Goal: Task Accomplishment & Management: Use online tool/utility

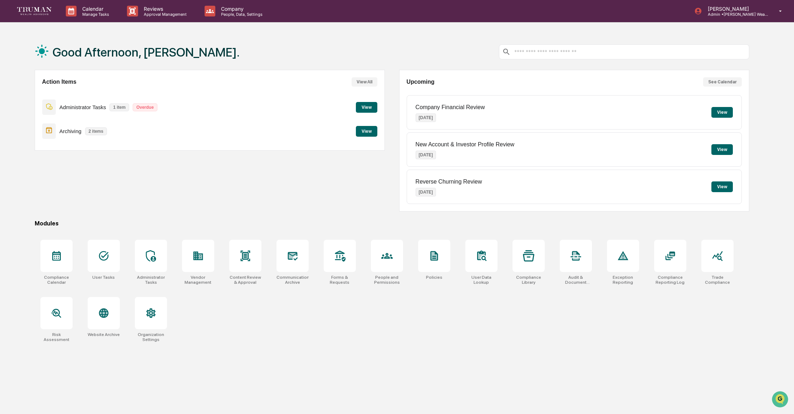
click at [368, 131] on button "View" at bounding box center [366, 131] width 21 height 11
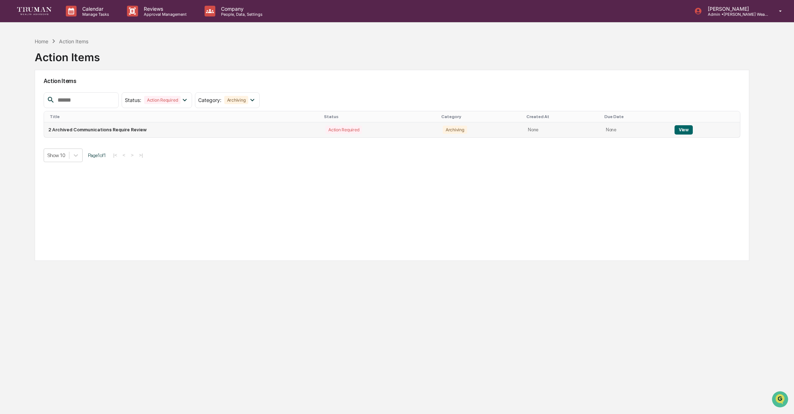
click at [142, 129] on td "2 Archived Communications Require Review" at bounding box center [182, 129] width 277 height 15
click at [683, 127] on button "View" at bounding box center [683, 129] width 18 height 9
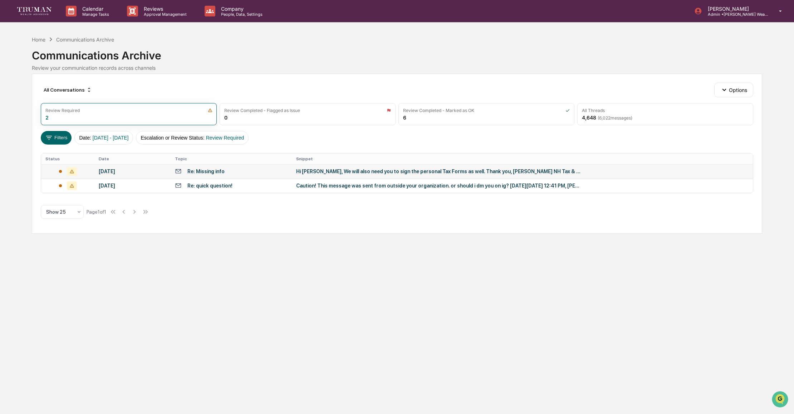
click at [316, 171] on div "Hi [PERSON_NAME], We will also need you to sign the personal Tax Forms as well.…" at bounding box center [439, 171] width 286 height 6
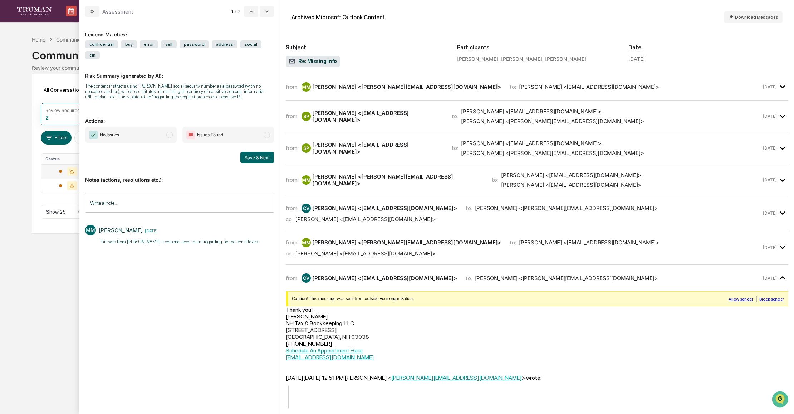
click at [263, 138] on span "modal" at bounding box center [266, 135] width 6 height 6
click at [171, 138] on span "modal" at bounding box center [169, 135] width 6 height 6
click at [263, 162] on button "Save & Next" at bounding box center [257, 157] width 34 height 11
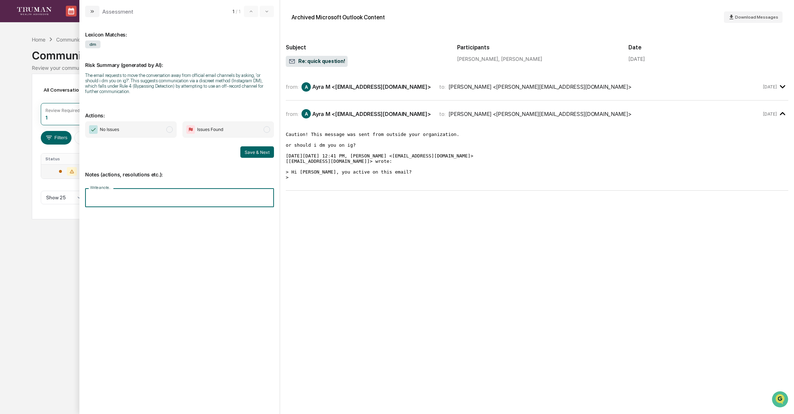
click at [128, 199] on input "Write a note..." at bounding box center [179, 197] width 189 height 19
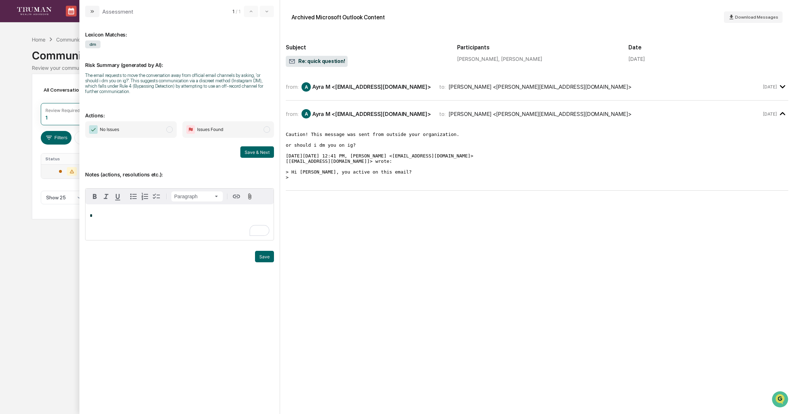
click at [171, 128] on span "No Issues" at bounding box center [131, 129] width 92 height 16
click at [154, 224] on div "*" at bounding box center [179, 222] width 188 height 36
drag, startPoint x: 266, startPoint y: 254, endPoint x: 274, endPoint y: 255, distance: 7.6
click at [266, 254] on button "Save" at bounding box center [264, 256] width 19 height 11
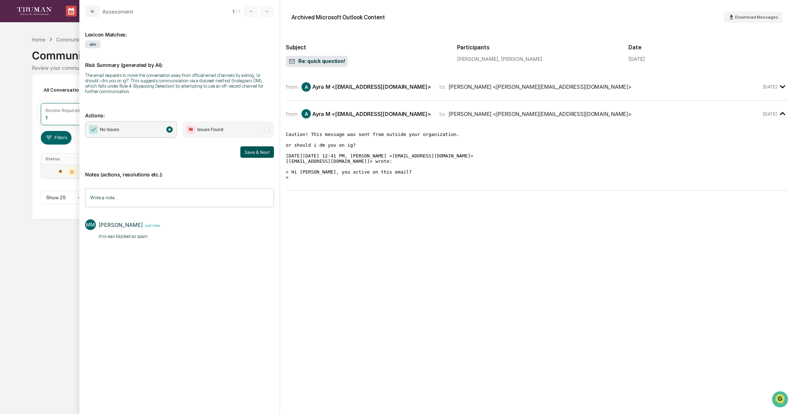
click at [255, 153] on button "Save & Next" at bounding box center [257, 151] width 34 height 11
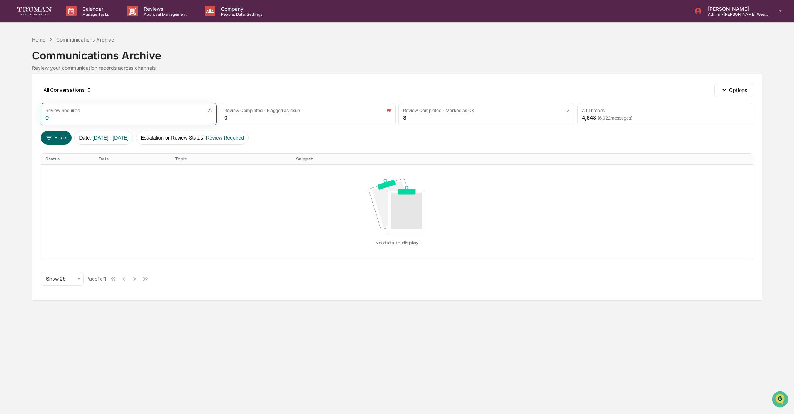
click at [42, 42] on div "Home Communications Archive" at bounding box center [73, 39] width 82 height 8
click at [41, 41] on div "Home" at bounding box center [39, 39] width 14 height 6
